Goal: Task Accomplishment & Management: Complete application form

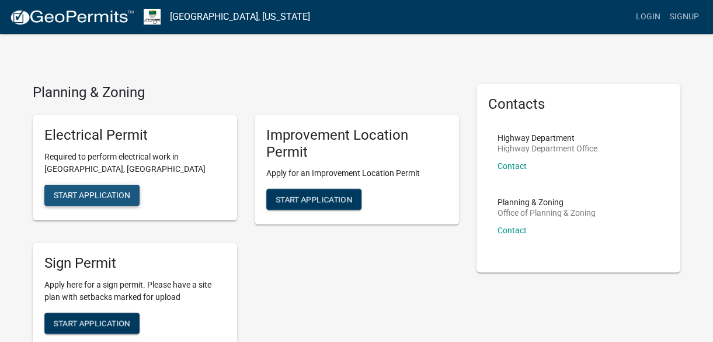
click at [92, 199] on button "Start Application" at bounding box center [91, 195] width 95 height 21
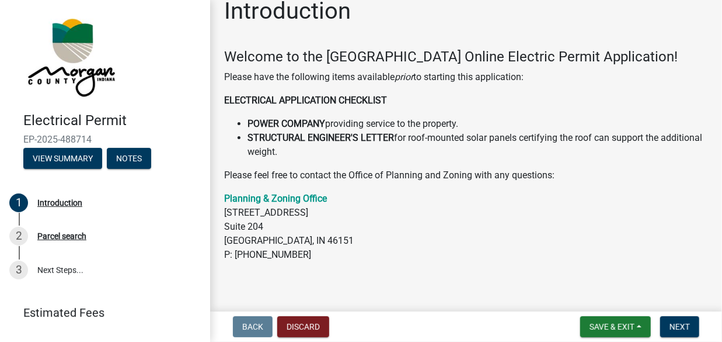
scroll to position [26, 0]
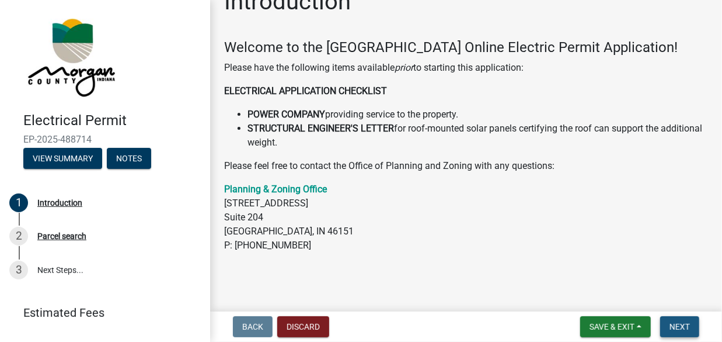
click at [681, 322] on span "Next" at bounding box center [680, 326] width 20 height 9
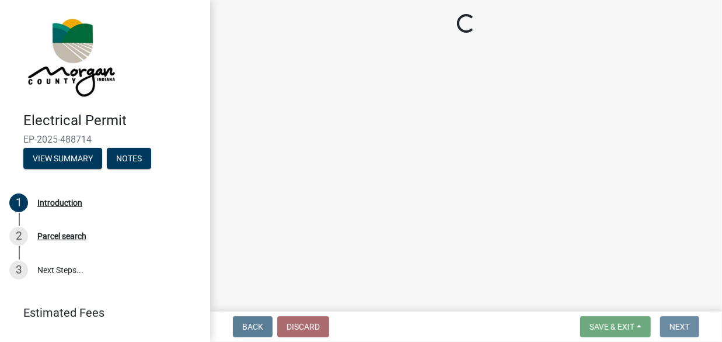
scroll to position [0, 0]
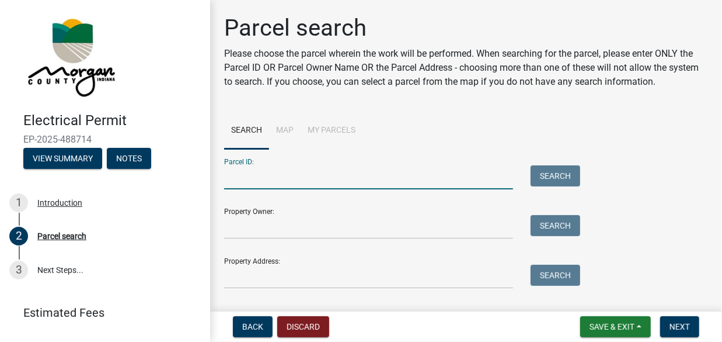
click at [378, 179] on input "Parcel ID:" at bounding box center [368, 177] width 289 height 24
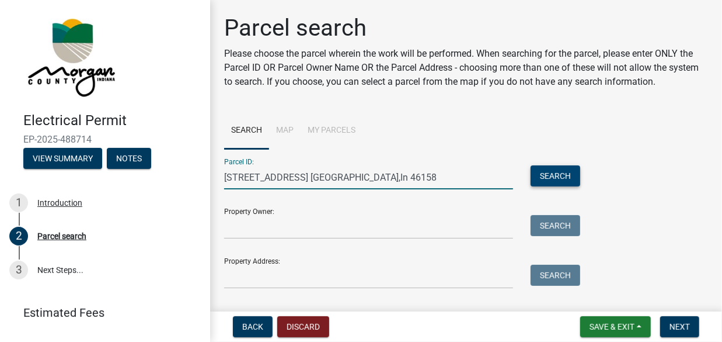
type input "[STREET_ADDRESS] [GEOGRAPHIC_DATA],In 46158"
click at [552, 178] on button "Search" at bounding box center [556, 175] width 50 height 21
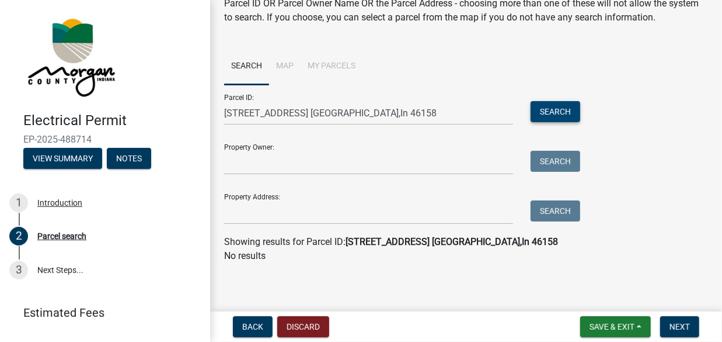
scroll to position [66, 0]
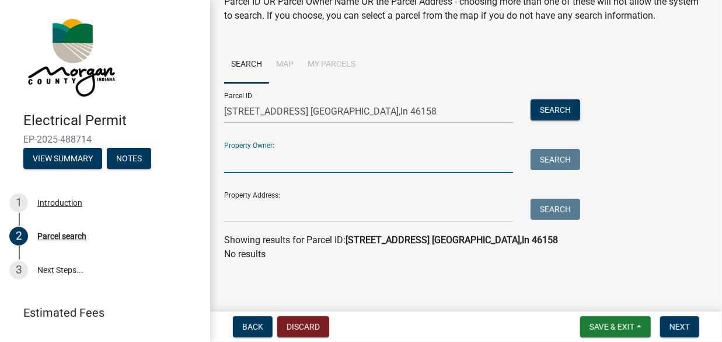
click at [432, 163] on input "Property Owner:" at bounding box center [368, 161] width 289 height 24
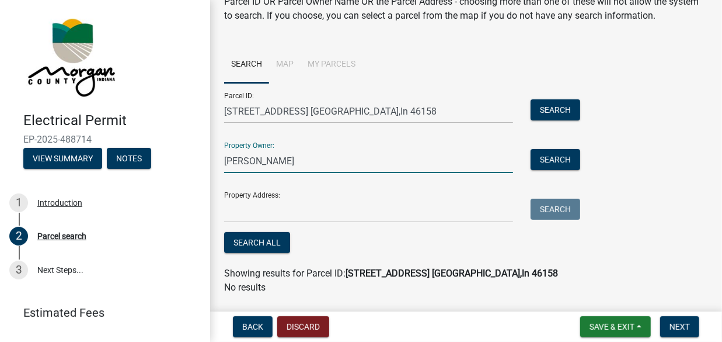
type input "[PERSON_NAME]"
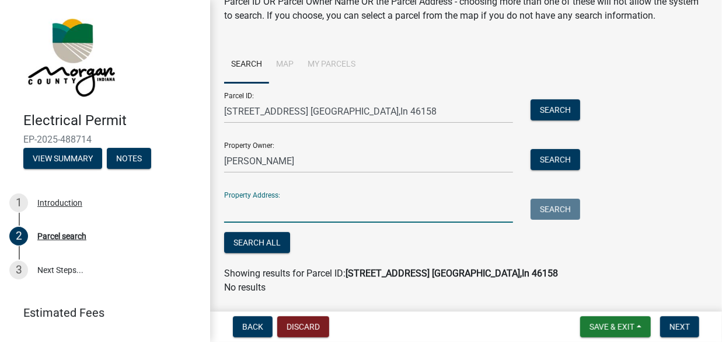
click at [415, 213] on input "Property Address:" at bounding box center [368, 211] width 289 height 24
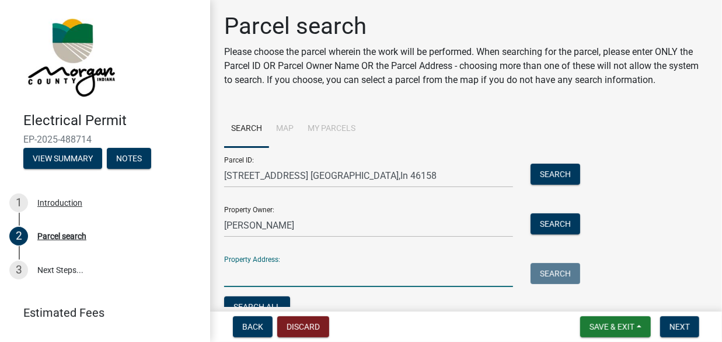
scroll to position [0, 0]
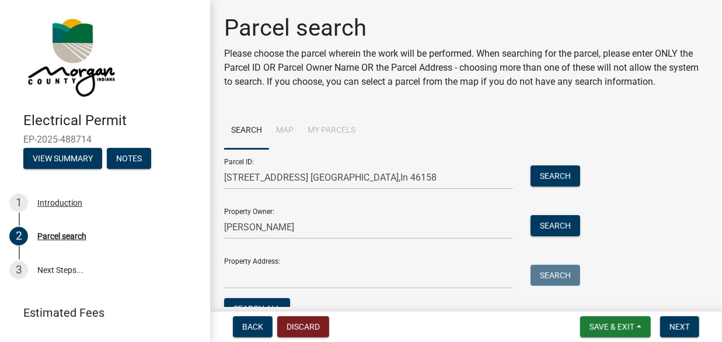
click at [283, 130] on li "Map" at bounding box center [285, 130] width 32 height 37
click at [420, 175] on input "[STREET_ADDRESS] [GEOGRAPHIC_DATA],In 46158" at bounding box center [368, 177] width 289 height 24
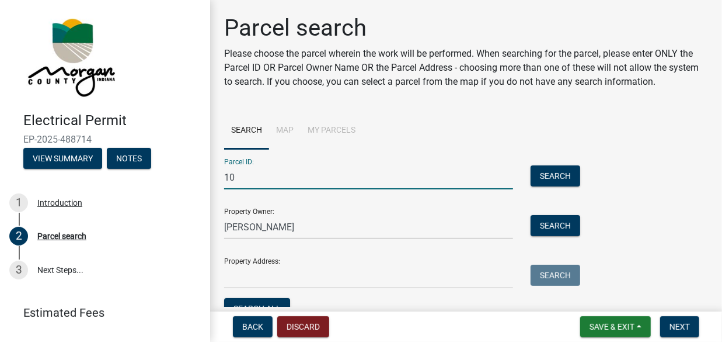
type input "1"
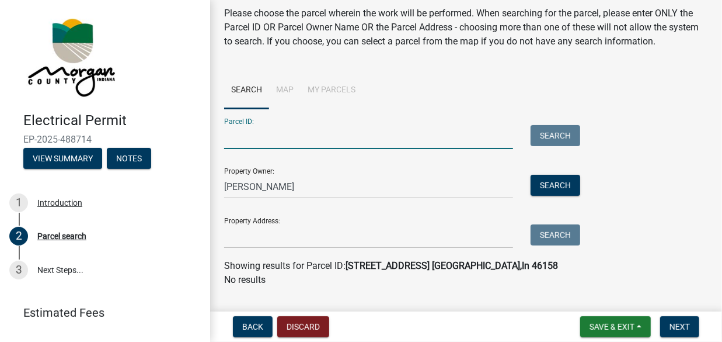
scroll to position [58, 0]
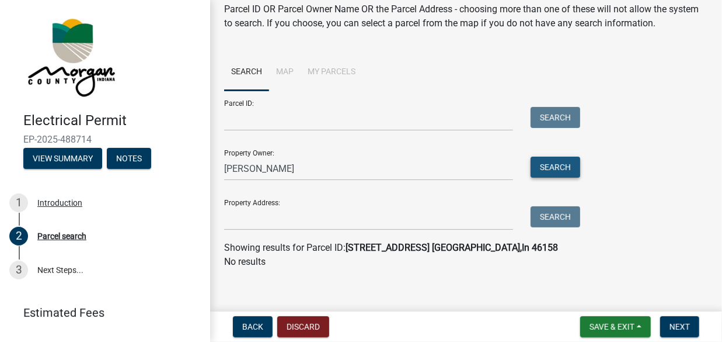
click at [550, 169] on button "Search" at bounding box center [556, 167] width 50 height 21
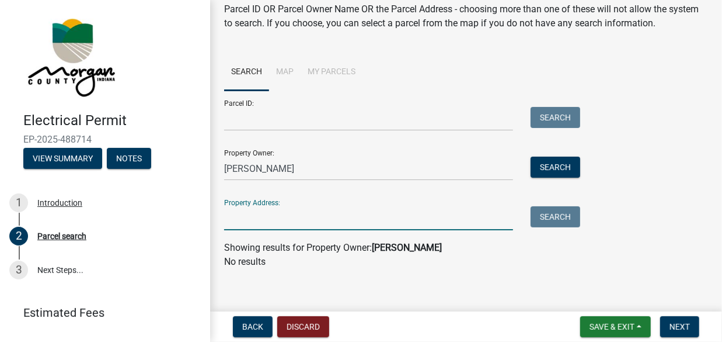
click at [277, 220] on input "Property Address:" at bounding box center [368, 218] width 289 height 24
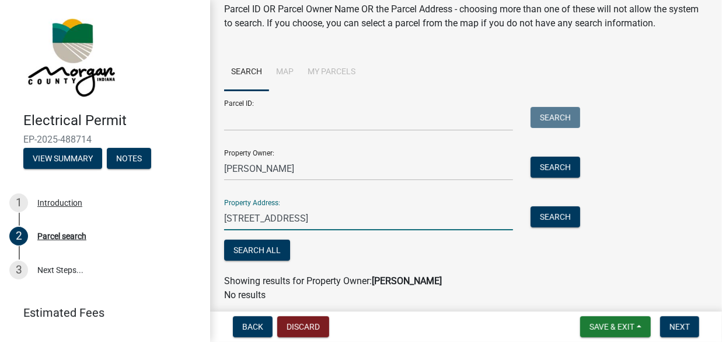
click at [277, 220] on input "[STREET_ADDRESS]" at bounding box center [368, 218] width 289 height 24
click at [327, 217] on input "[STREET_ADDRESS]" at bounding box center [368, 218] width 289 height 24
type input "[STREET_ADDRESS] [GEOGRAPHIC_DATA],In 46158"
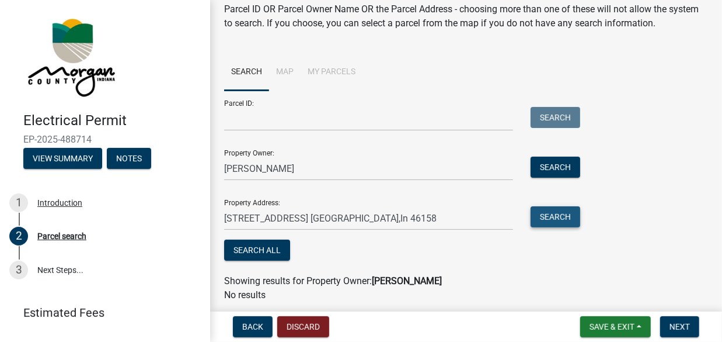
click at [536, 217] on button "Search" at bounding box center [556, 216] width 50 height 21
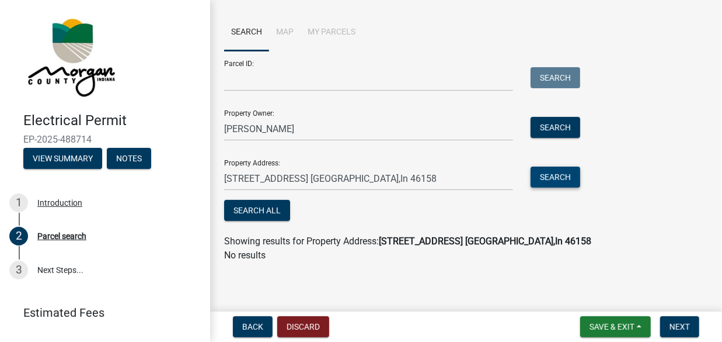
scroll to position [99, 0]
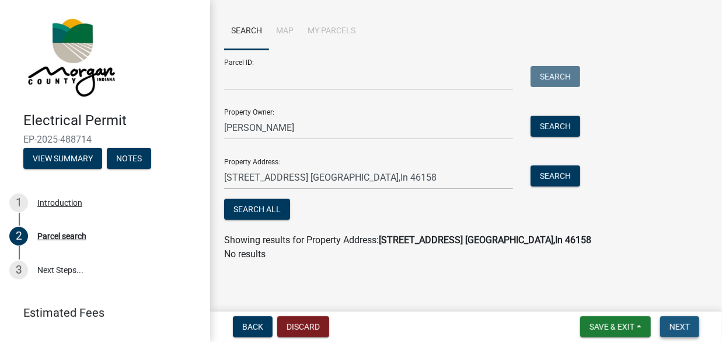
click at [678, 329] on span "Next" at bounding box center [680, 326] width 20 height 9
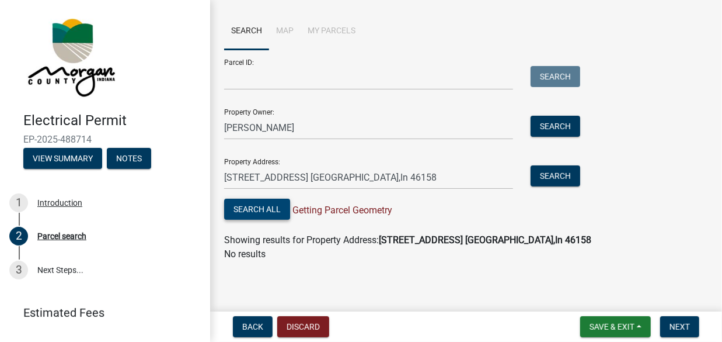
click at [274, 213] on button "Search All" at bounding box center [257, 209] width 66 height 21
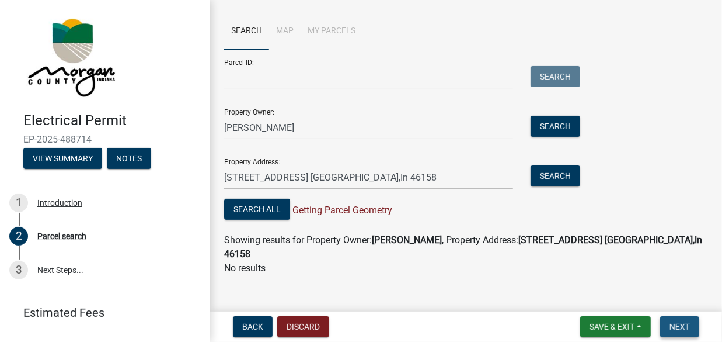
click at [693, 329] on button "Next" at bounding box center [680, 326] width 39 height 21
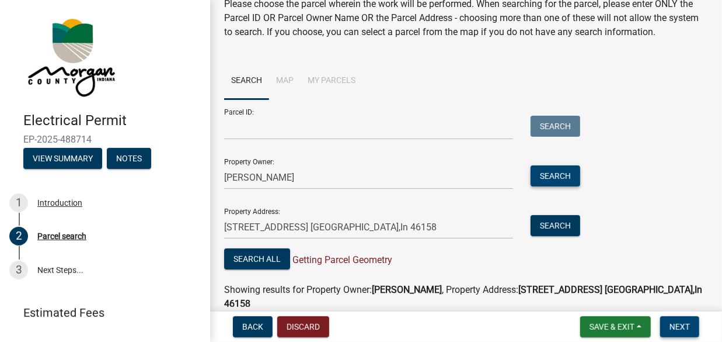
scroll to position [0, 0]
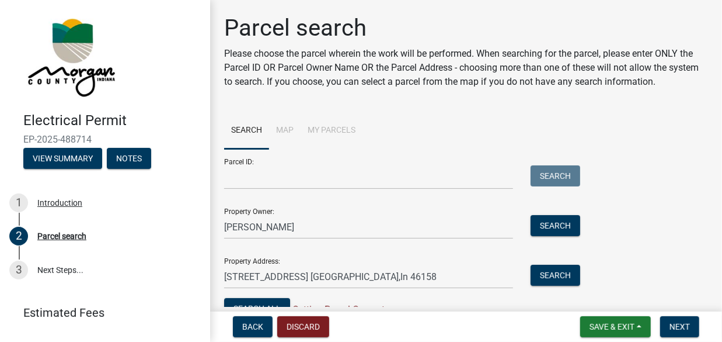
click at [329, 130] on li "My Parcels" at bounding box center [332, 130] width 62 height 37
click at [284, 128] on li "Map" at bounding box center [285, 130] width 32 height 37
click at [67, 236] on div "Parcel search" at bounding box center [61, 236] width 49 height 8
click at [276, 175] on input "Parcel ID:" at bounding box center [368, 177] width 289 height 24
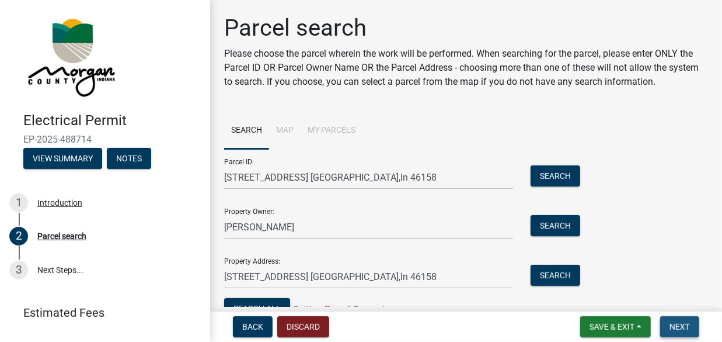
click at [681, 328] on span "Next" at bounding box center [680, 326] width 20 height 9
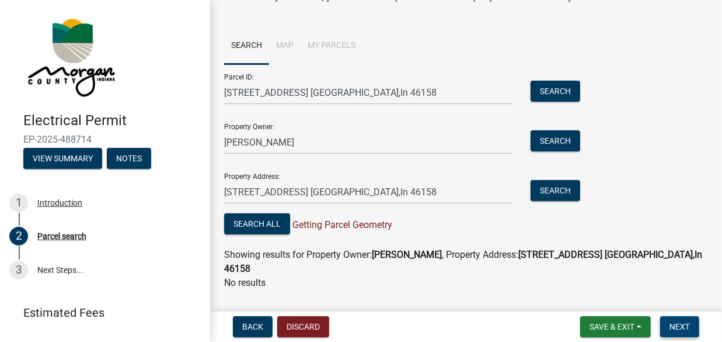
scroll to position [99, 0]
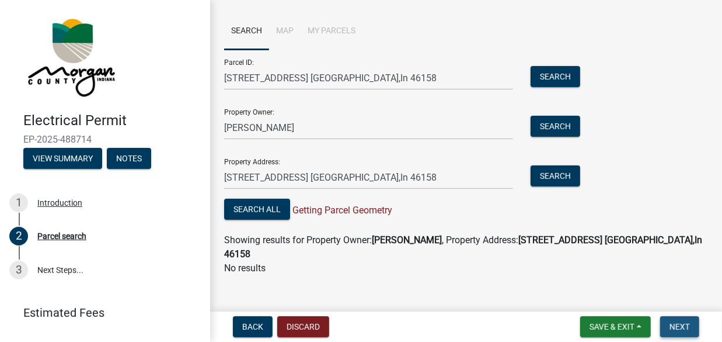
click at [675, 328] on span "Next" at bounding box center [680, 326] width 20 height 9
click at [679, 328] on span "Next" at bounding box center [680, 326] width 20 height 9
click at [245, 213] on button "Search All" at bounding box center [257, 209] width 66 height 21
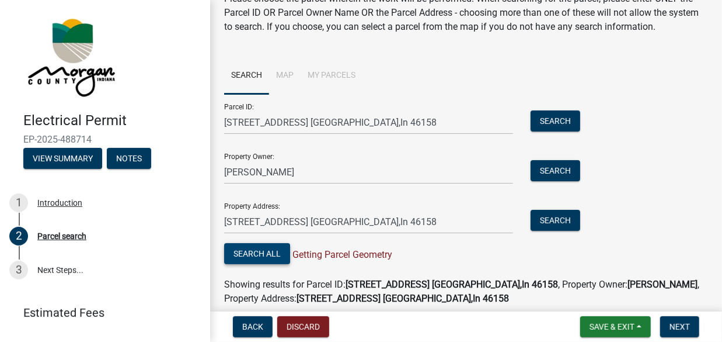
scroll to position [113, 0]
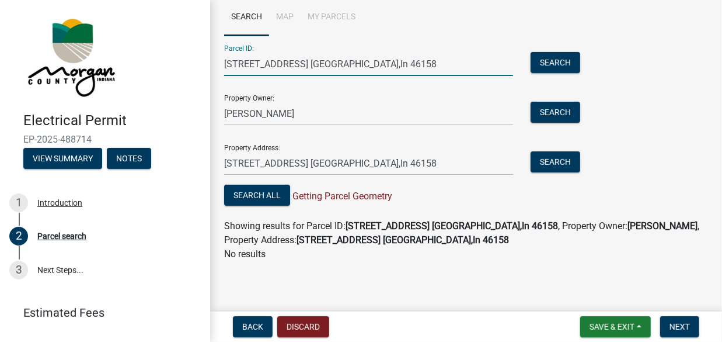
click at [423, 65] on input "[STREET_ADDRESS] [GEOGRAPHIC_DATA],In 46158" at bounding box center [368, 64] width 289 height 24
type input "1"
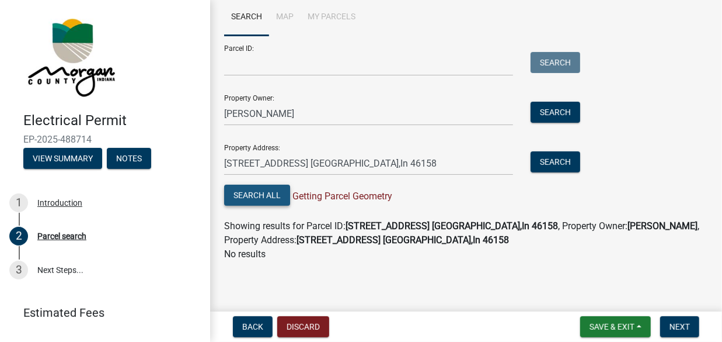
click at [260, 197] on button "Search All" at bounding box center [257, 195] width 66 height 21
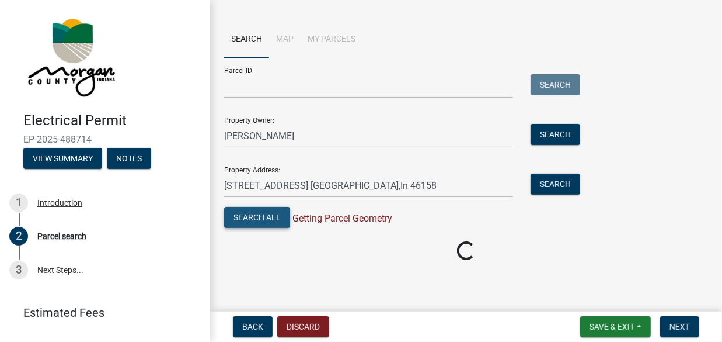
scroll to position [99, 0]
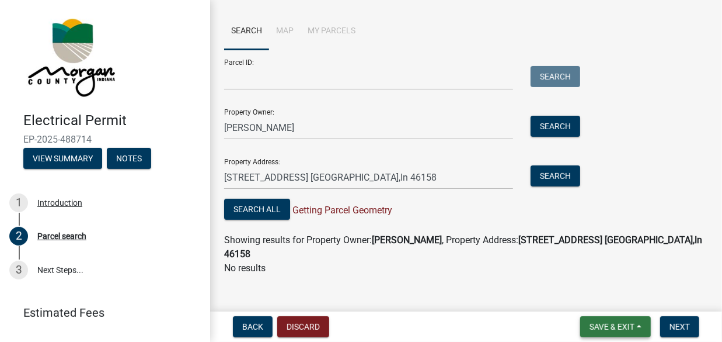
click at [616, 328] on span "Save & Exit" at bounding box center [612, 326] width 45 height 9
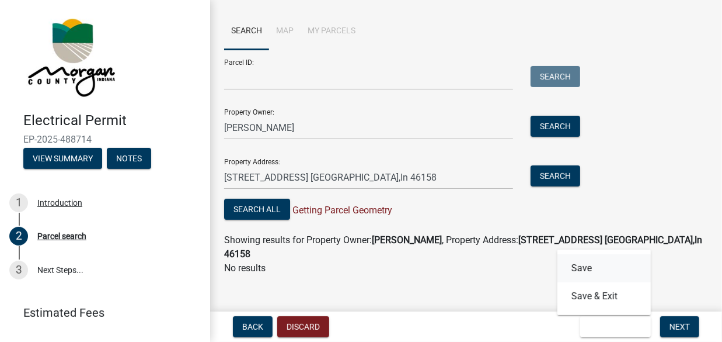
click at [575, 266] on button "Save" at bounding box center [604, 268] width 93 height 28
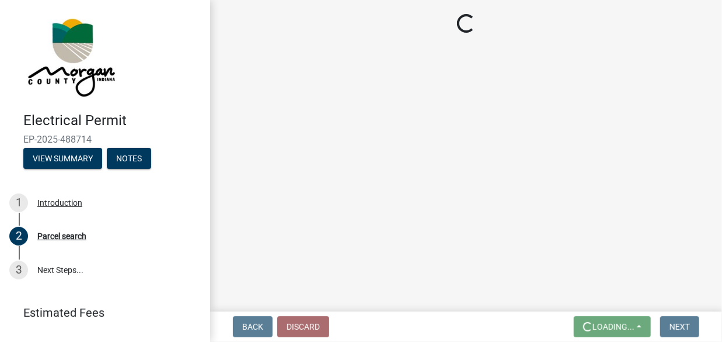
scroll to position [0, 0]
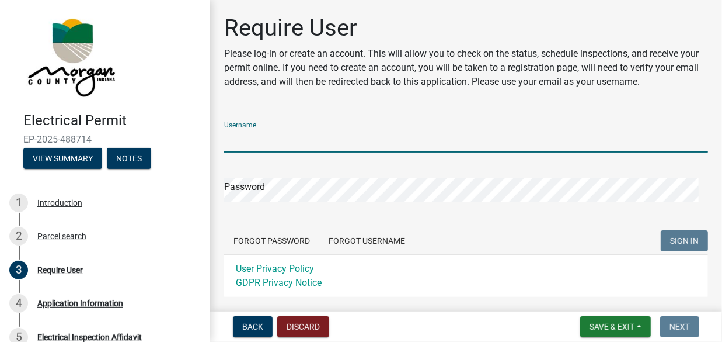
click at [298, 140] on input "Username" at bounding box center [466, 140] width 484 height 24
type input "[EMAIL_ADDRESS][DOMAIN_NAME]"
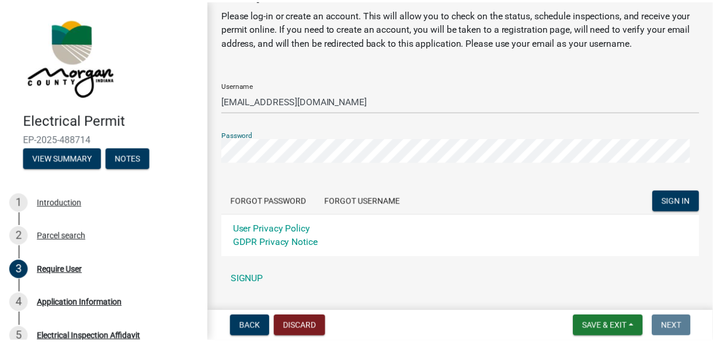
scroll to position [69, 0]
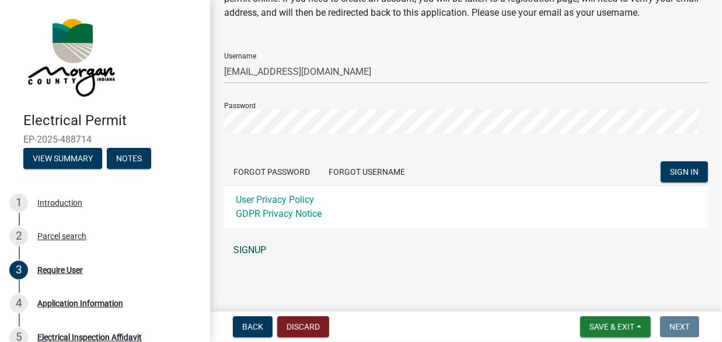
click at [240, 251] on link "SIGNUP" at bounding box center [466, 249] width 484 height 23
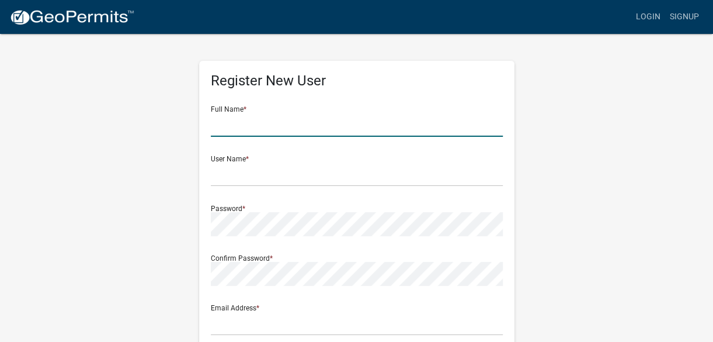
click at [276, 128] on input "text" at bounding box center [357, 125] width 292 height 24
type input "nathan king"
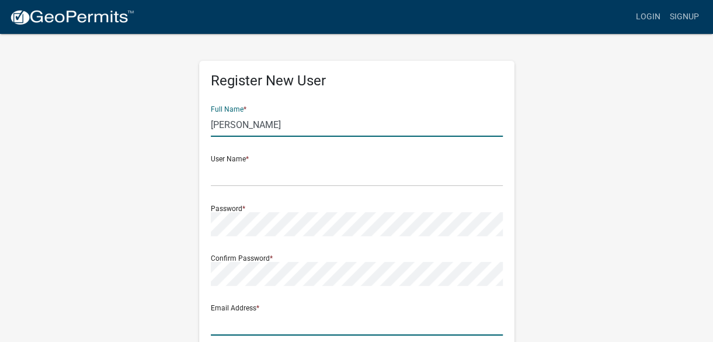
type input "nathankingathuffelec@gmail.com"
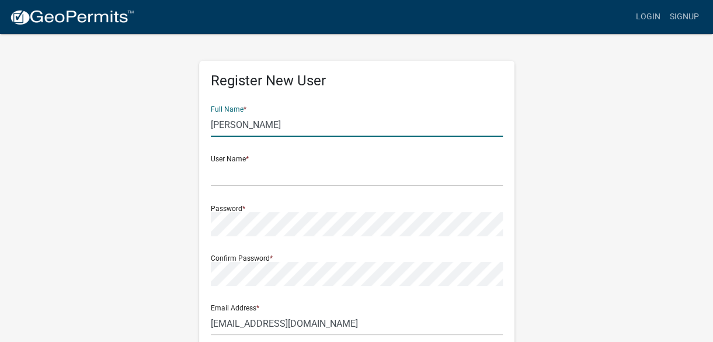
type input "5531 powell road"
type input "Indianapolis"
type input "IN"
type input "46221"
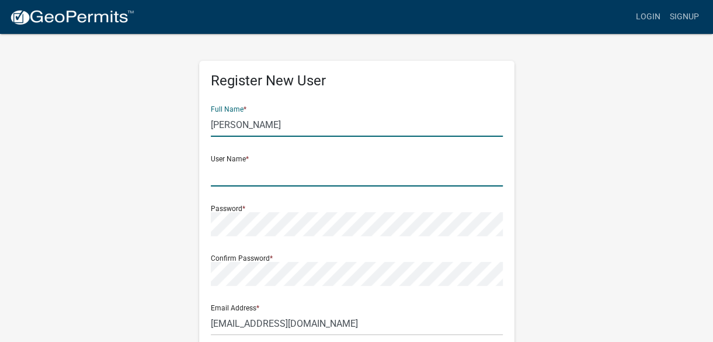
click at [286, 173] on input "text" at bounding box center [357, 174] width 292 height 24
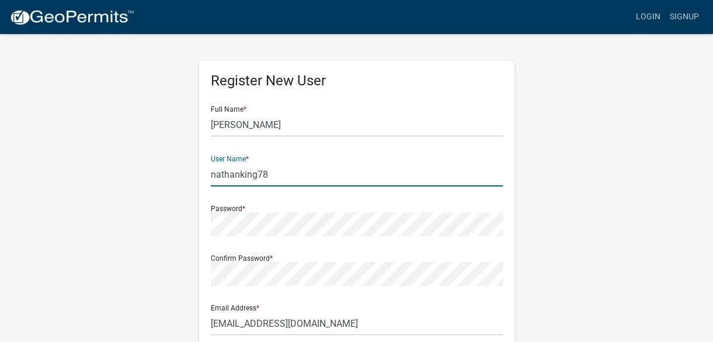
type input "nathanking78"
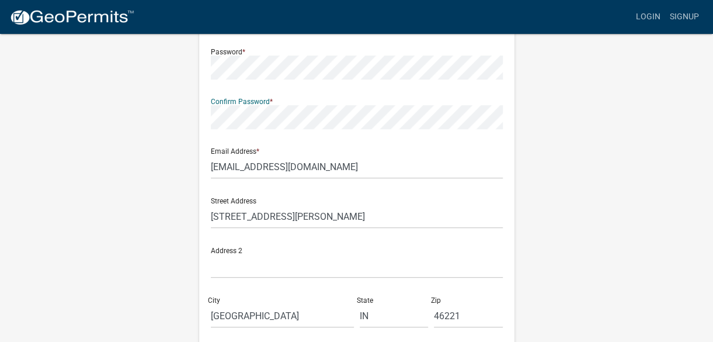
scroll to position [175, 0]
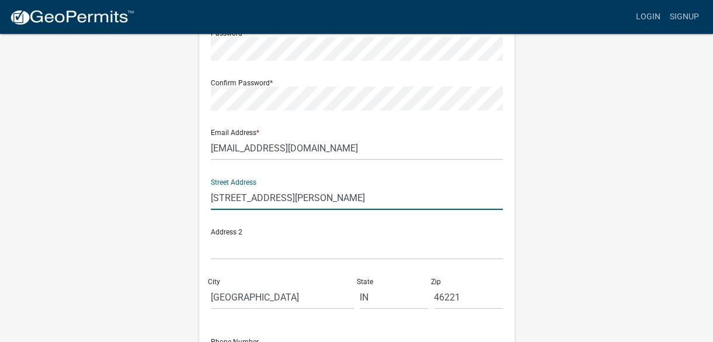
click at [300, 197] on input "5531 powell road" at bounding box center [357, 198] width 292 height 24
type input "5"
type input "463 e stop 18 rd"
type input "7653151033"
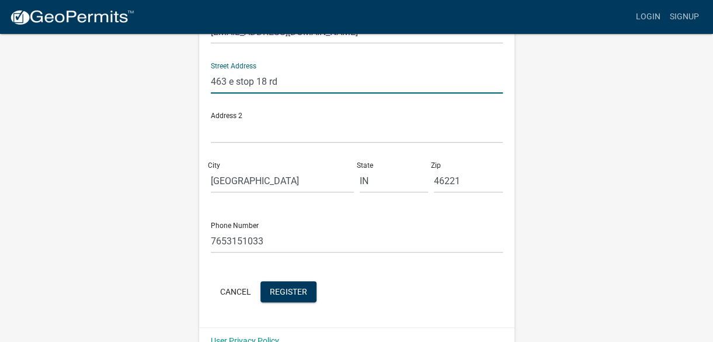
scroll to position [292, 0]
type input "463 e stop 18 rd"
click at [274, 181] on input "Indianapolis" at bounding box center [282, 180] width 143 height 24
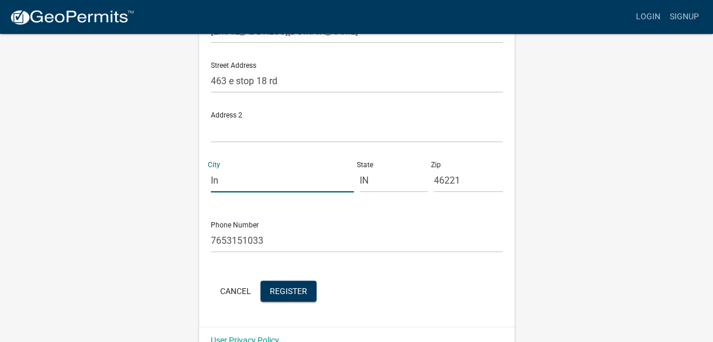
type input "I"
type input "greenwood"
click at [462, 178] on input "46221" at bounding box center [468, 180] width 69 height 24
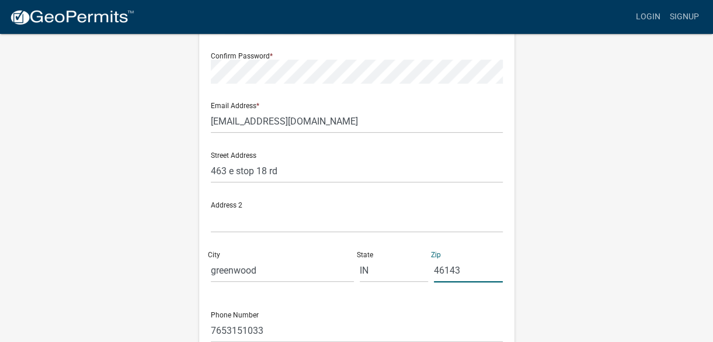
scroll to position [315, 0]
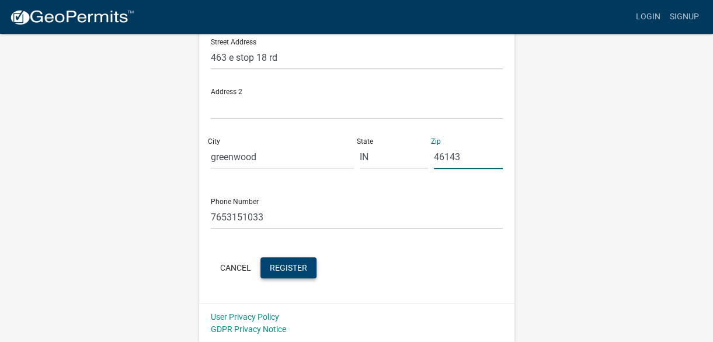
type input "46143"
click at [300, 267] on span "Register" at bounding box center [288, 266] width 37 height 9
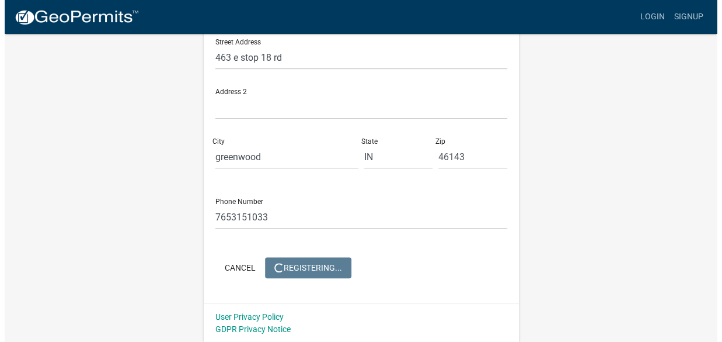
scroll to position [0, 0]
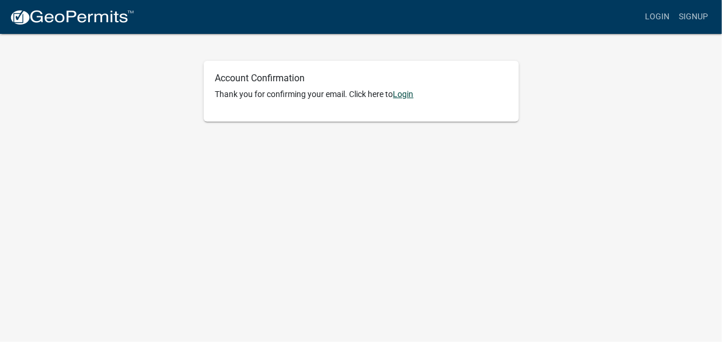
click at [410, 95] on link "Login" at bounding box center [404, 93] width 20 height 9
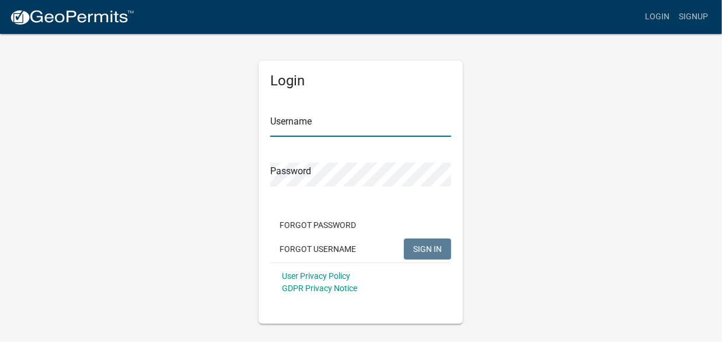
type input "nathanking78"
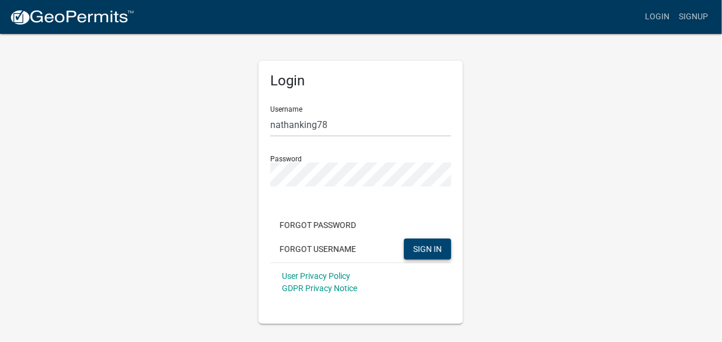
click at [418, 251] on span "SIGN IN" at bounding box center [428, 248] width 29 height 9
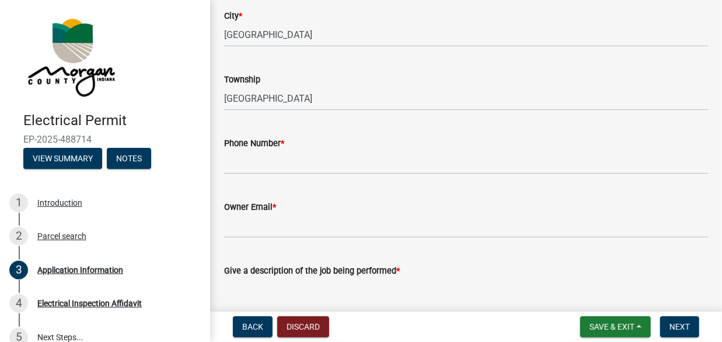
scroll to position [234, 0]
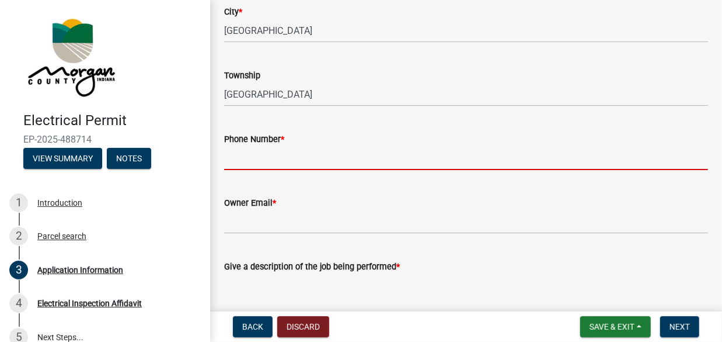
click at [284, 162] on input "Phone Number *" at bounding box center [466, 158] width 484 height 24
type input "7653151033"
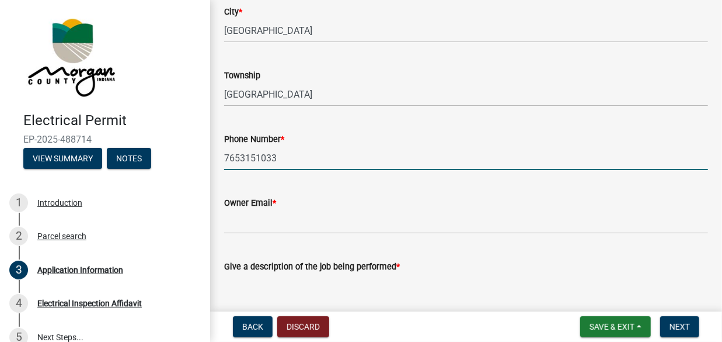
type input "463 e stop 18 rd"
type input "greenwood"
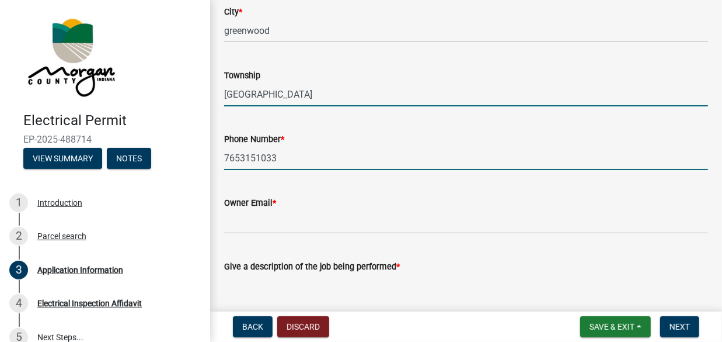
type input "greenwood"
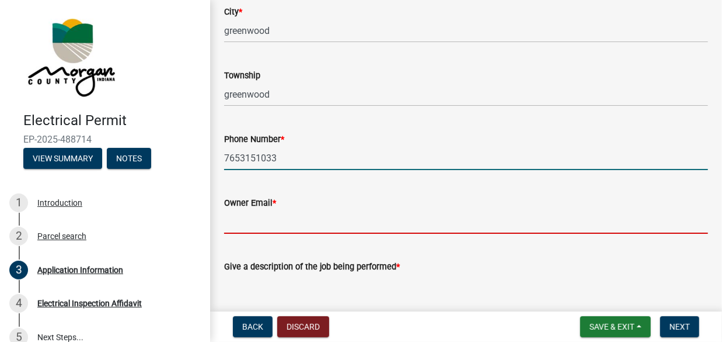
type input "nathankingathuffelec@gmail.com"
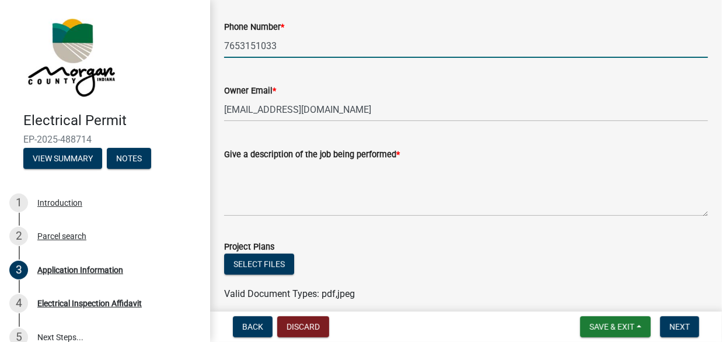
scroll to position [350, 0]
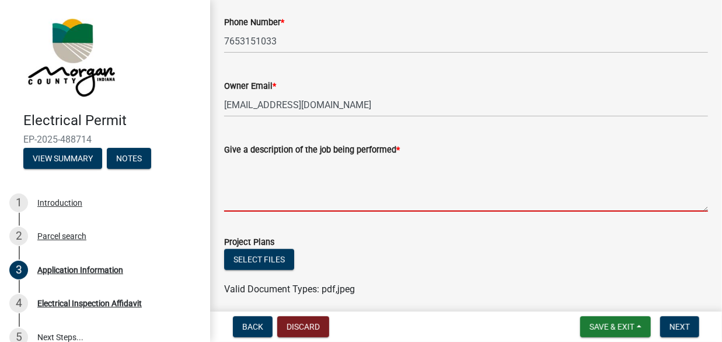
click at [284, 170] on textarea "Give a description of the job being performed *" at bounding box center [466, 184] width 484 height 55
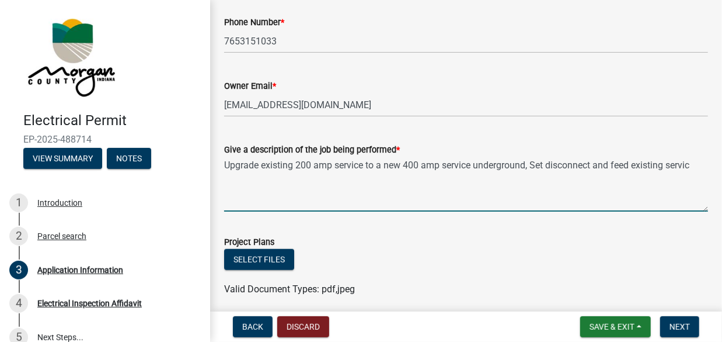
type textarea "Upgrade existing 200 amp service to a new 400 amp service underground, Set disc…"
